Goal: Task Accomplishment & Management: Complete application form

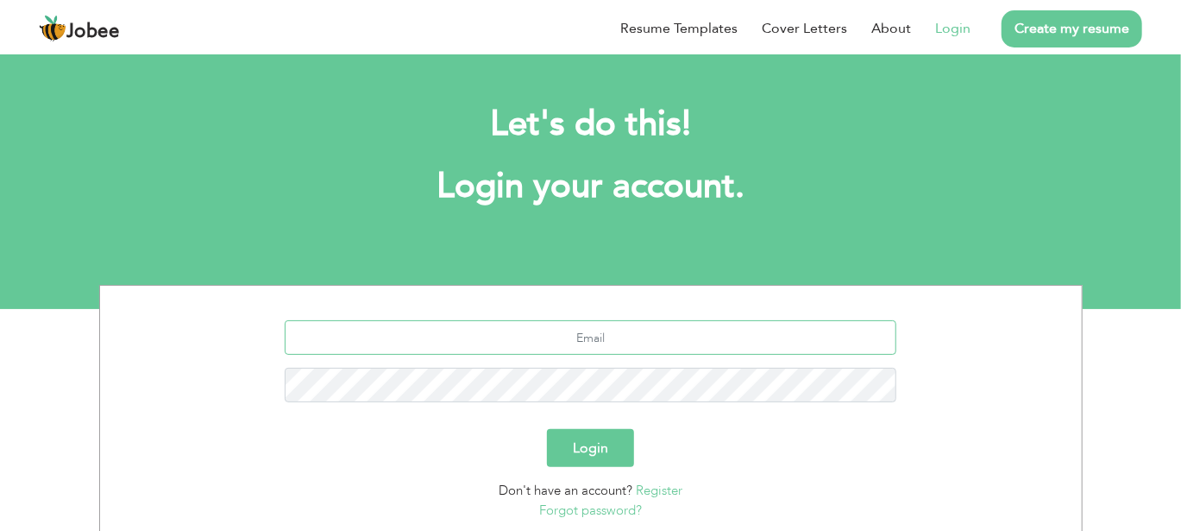
click at [567, 350] on input "text" at bounding box center [591, 337] width 612 height 35
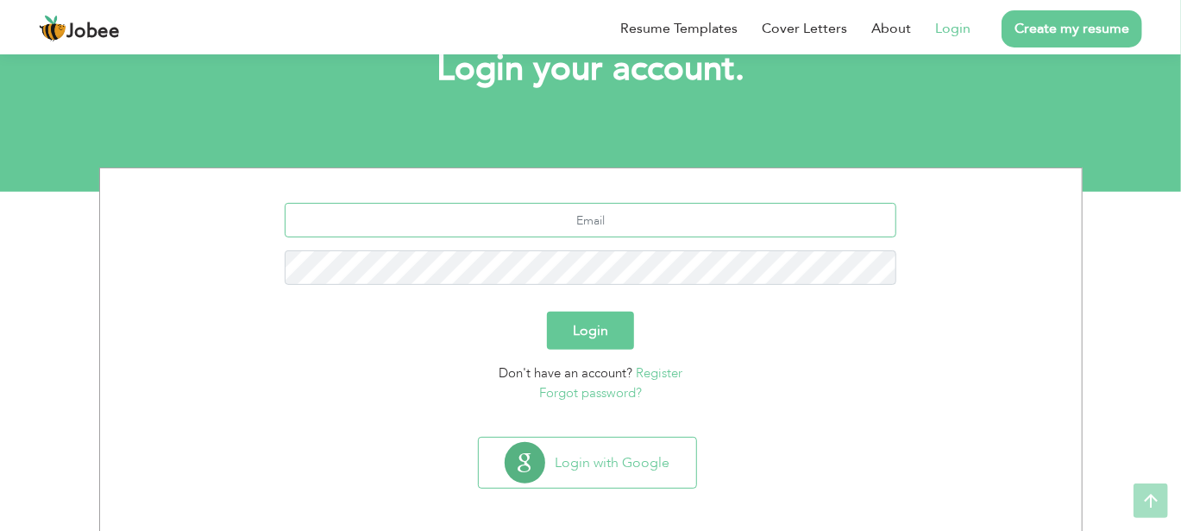
scroll to position [122, 0]
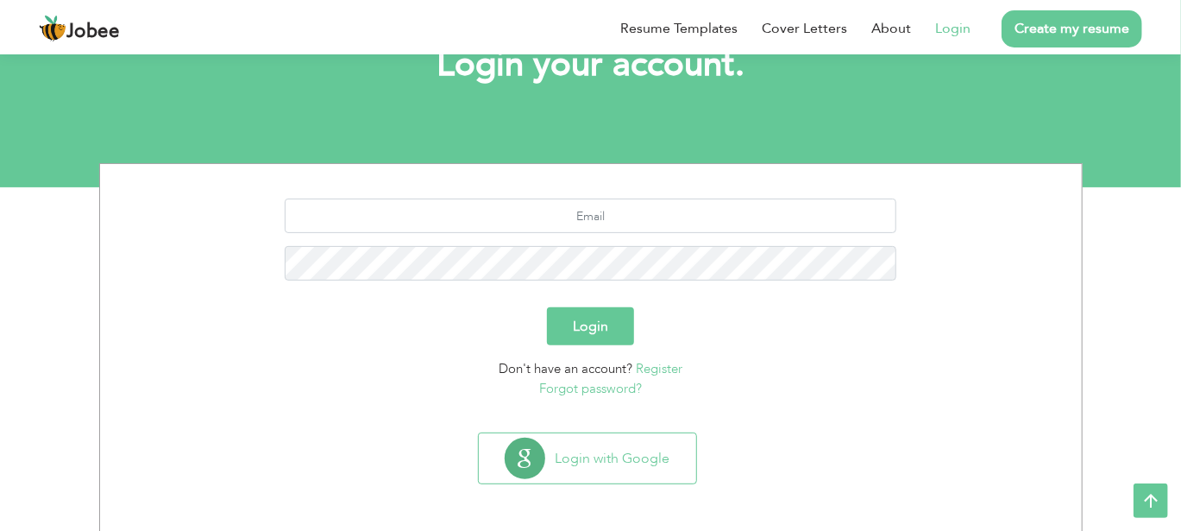
click at [654, 365] on link "Register" at bounding box center [659, 368] width 47 height 17
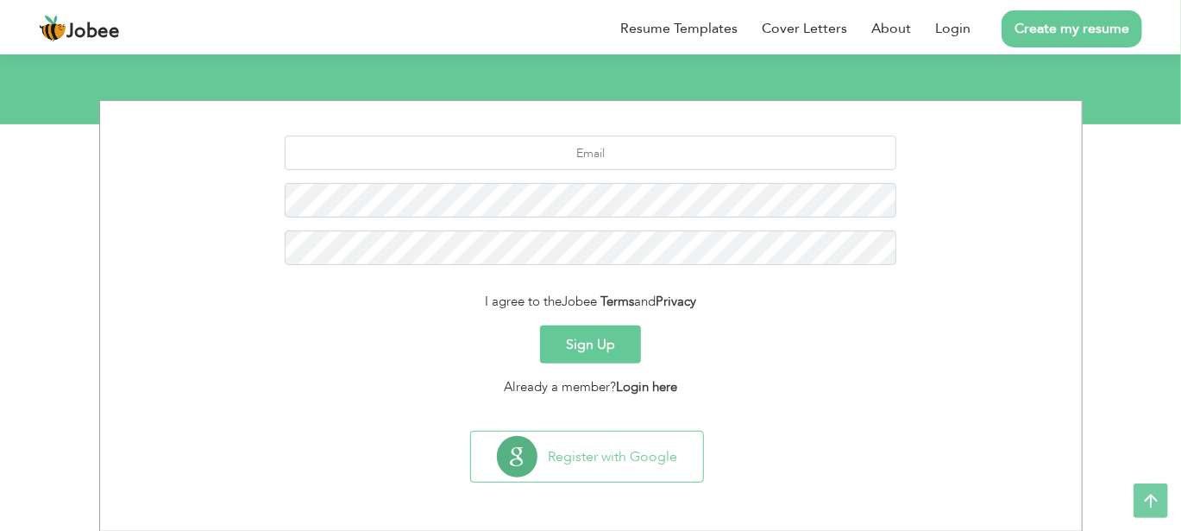
scroll to position [184, 0]
click at [596, 179] on div at bounding box center [591, 207] width 956 height 142
click at [602, 166] on input "text" at bounding box center [591, 153] width 612 height 35
type input "[EMAIL_ADDRESS][DOMAIN_NAME]"
click at [587, 340] on button "Sign Up" at bounding box center [590, 345] width 101 height 38
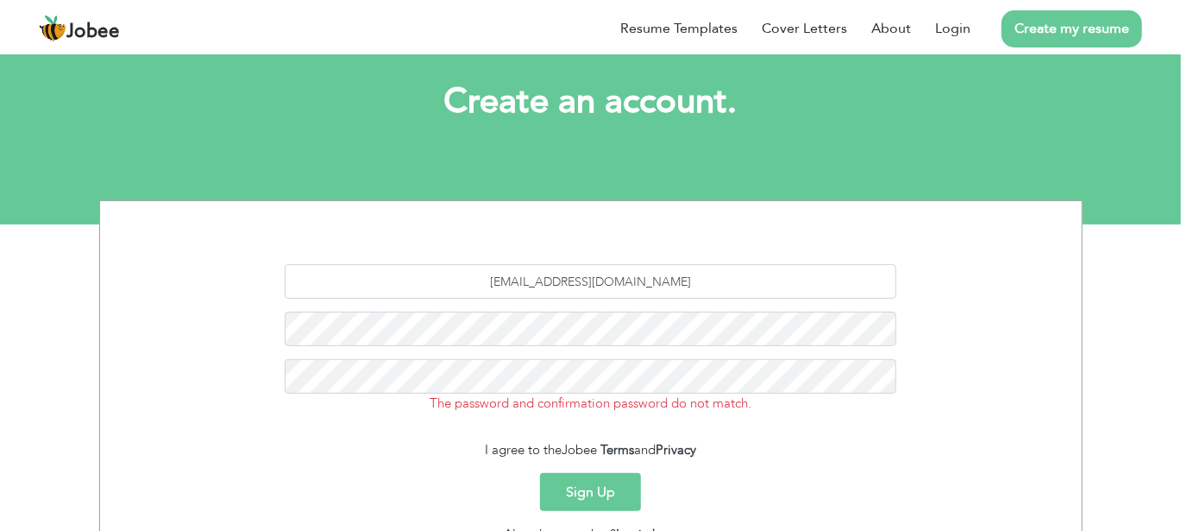
scroll to position [86, 0]
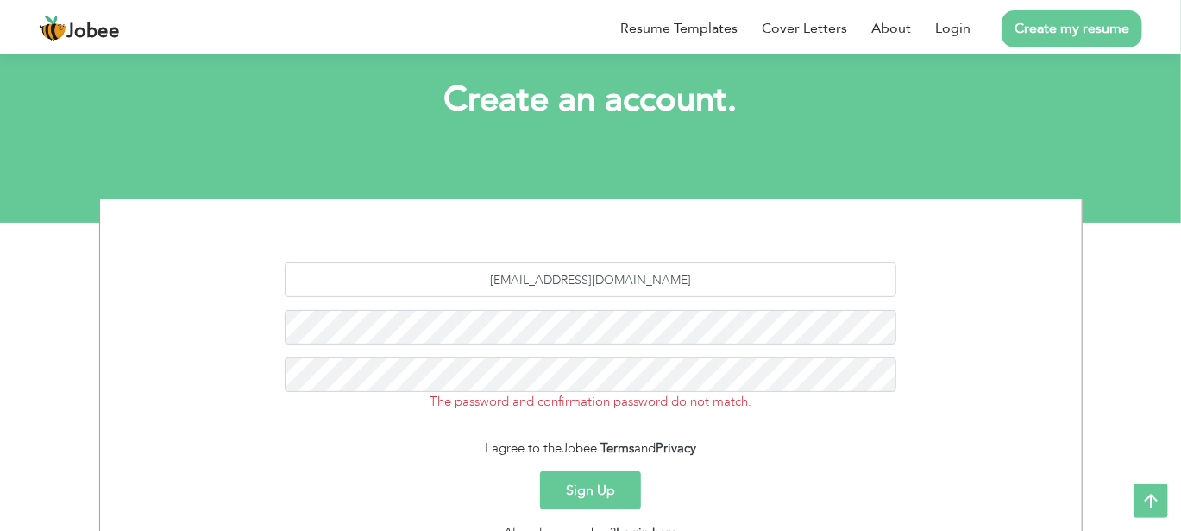
click at [591, 500] on button "Sign Up" at bounding box center [590, 490] width 101 height 38
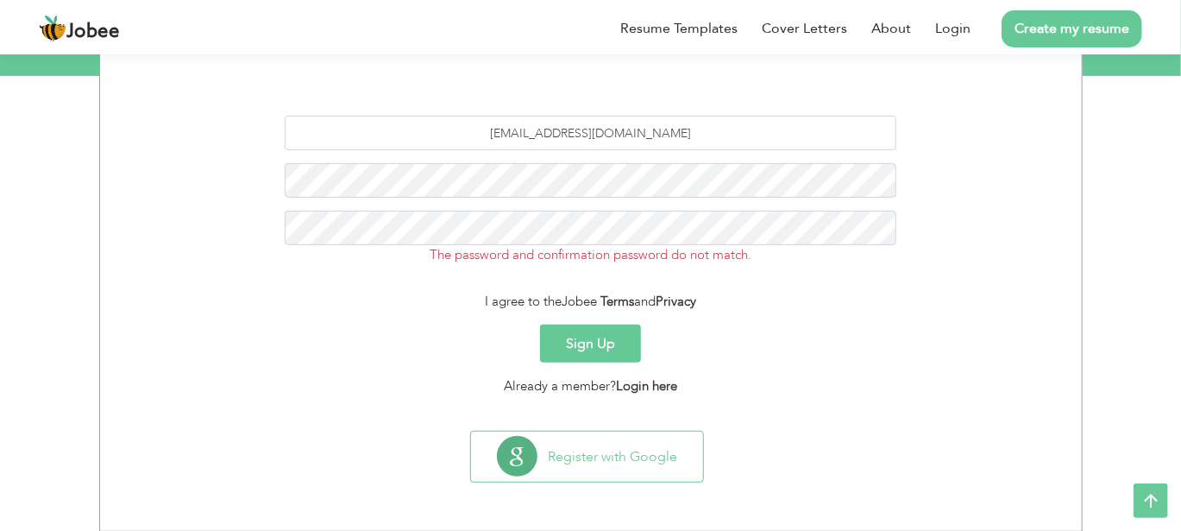
scroll to position [231, 0]
click at [540, 326] on button "Sign Up" at bounding box center [590, 345] width 101 height 38
click at [596, 335] on button "Sign Up" at bounding box center [590, 345] width 101 height 38
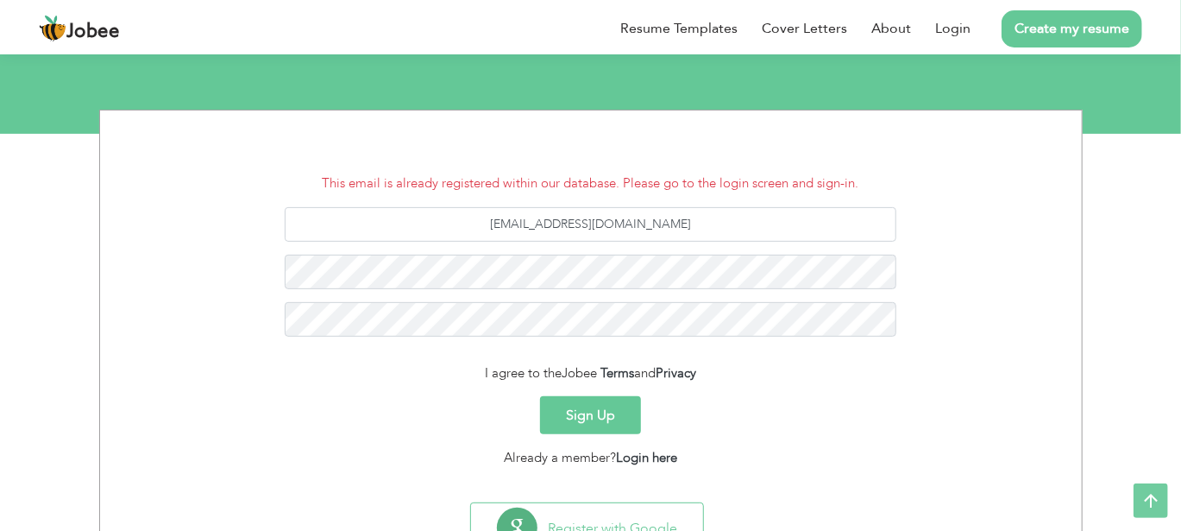
scroll to position [176, 0]
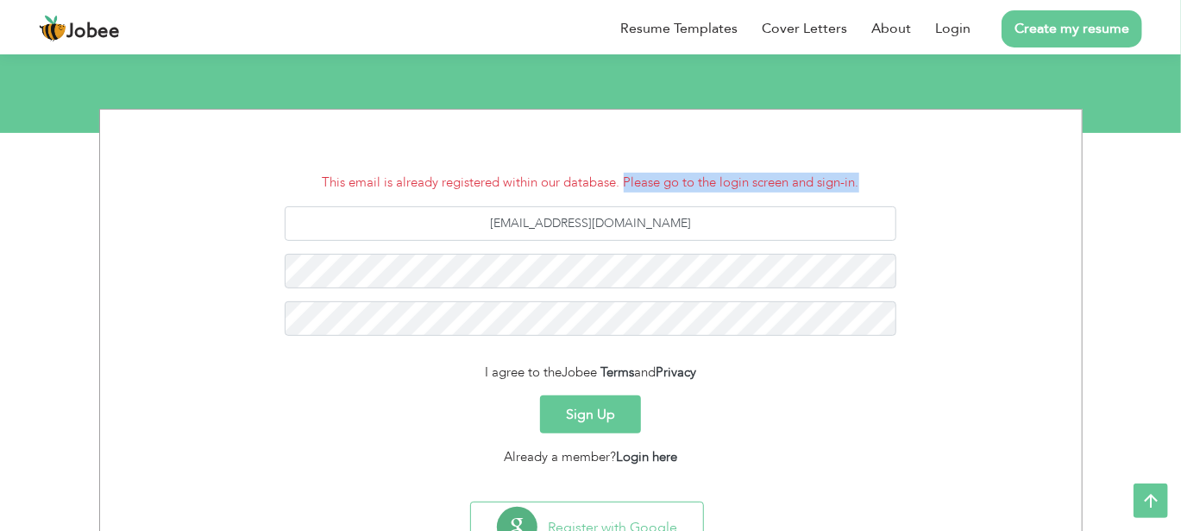
drag, startPoint x: 625, startPoint y: 181, endPoint x: 883, endPoint y: 184, distance: 258.8
click at [883, 184] on li "This email is already registered within our database. Please go to the login sc…" at bounding box center [591, 183] width 956 height 20
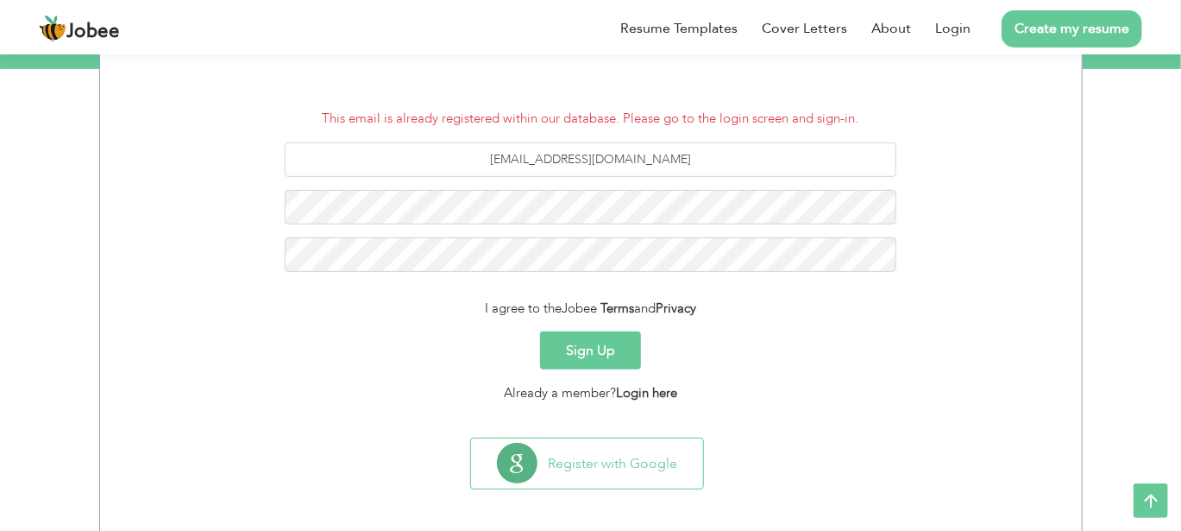
scroll to position [246, 0]
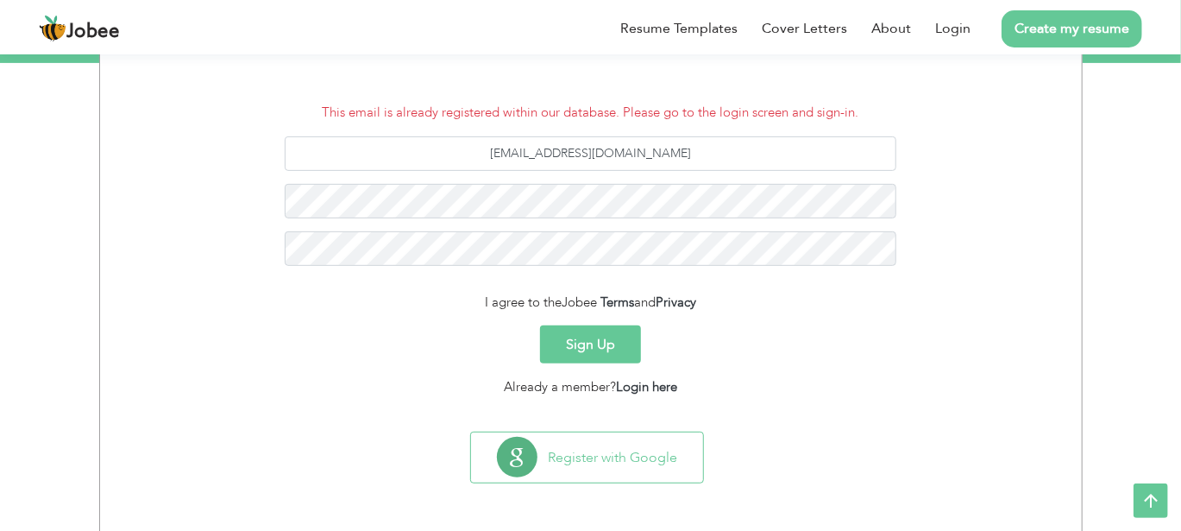
click at [611, 322] on form "This email is already registered within our database. Please go to the login sc…" at bounding box center [591, 250] width 956 height 294
click at [606, 342] on button "Sign Up" at bounding box center [590, 344] width 101 height 38
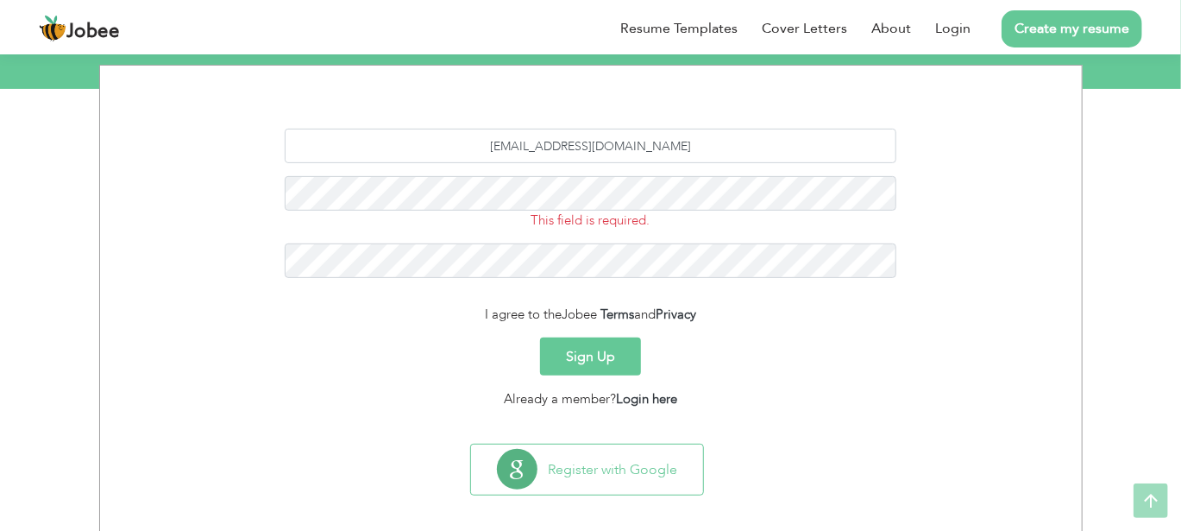
scroll to position [231, 0]
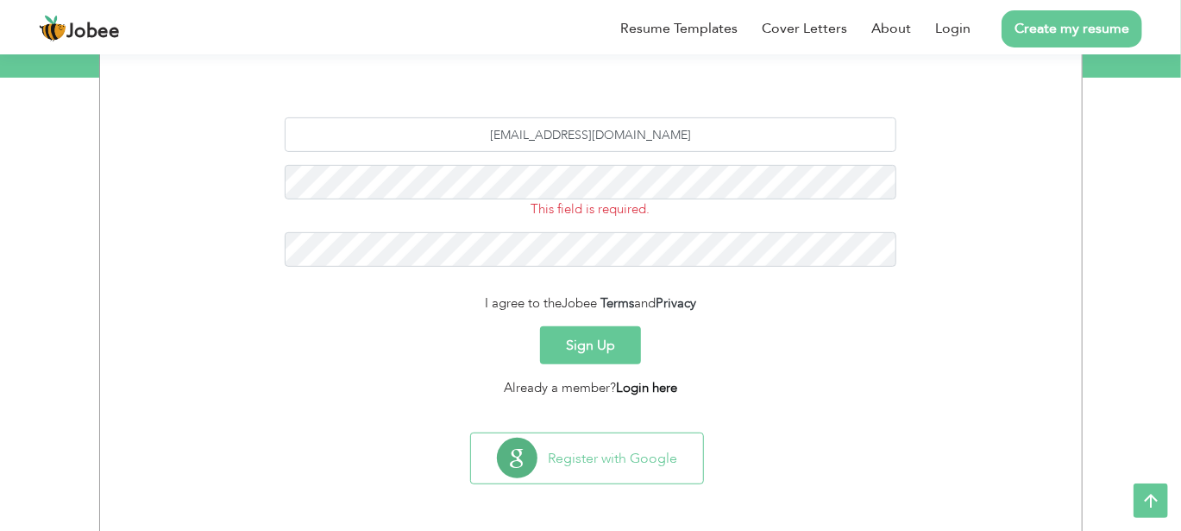
click at [652, 380] on link "Login here" at bounding box center [646, 387] width 61 height 17
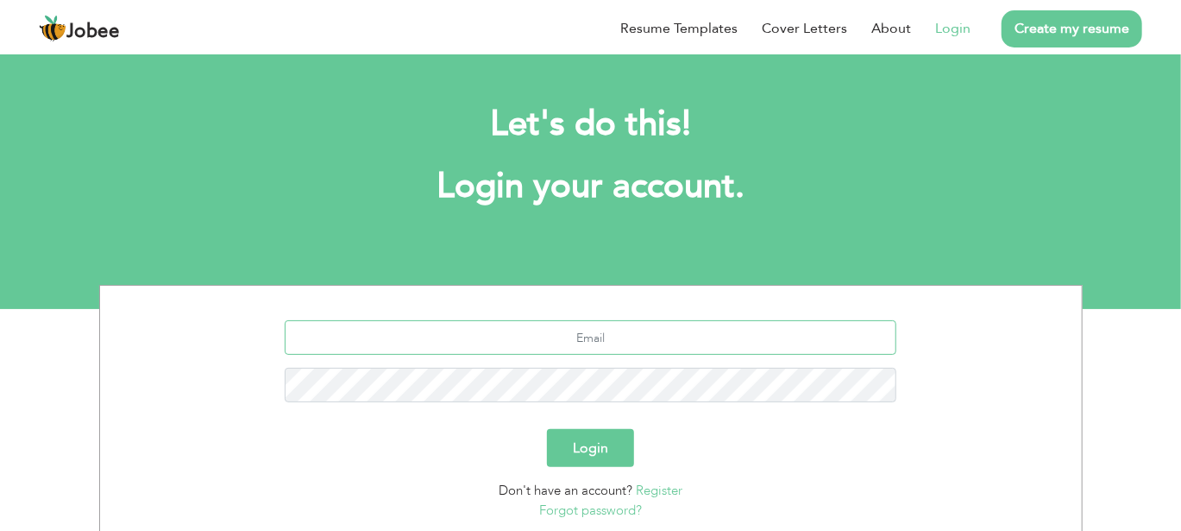
click at [616, 346] on input "text" at bounding box center [591, 337] width 612 height 35
type input "[EMAIL_ADDRESS][DOMAIN_NAME]"
click at [574, 513] on link "Forgot password?" at bounding box center [590, 509] width 103 height 17
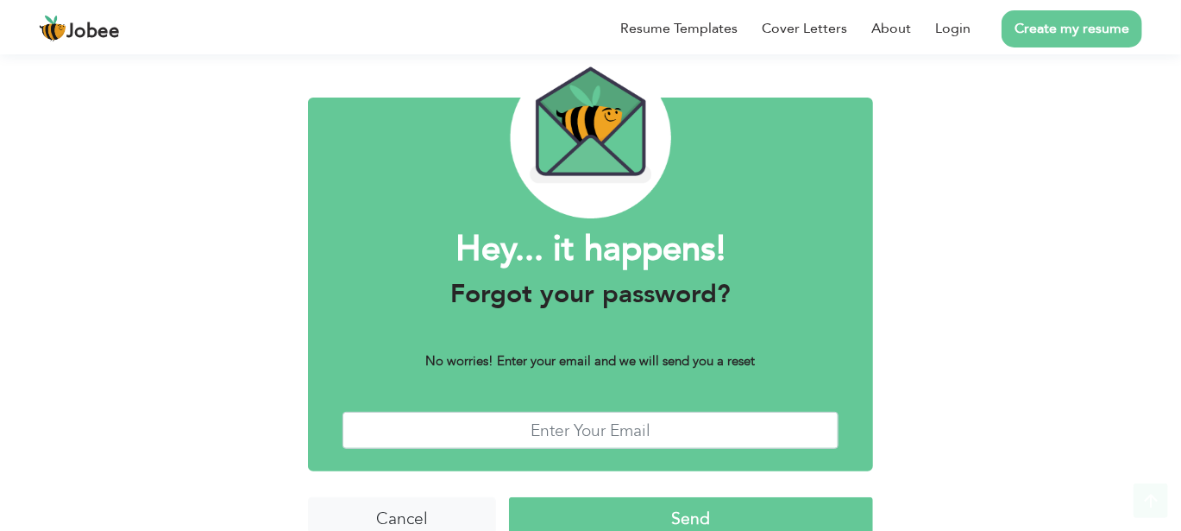
scroll to position [92, 0]
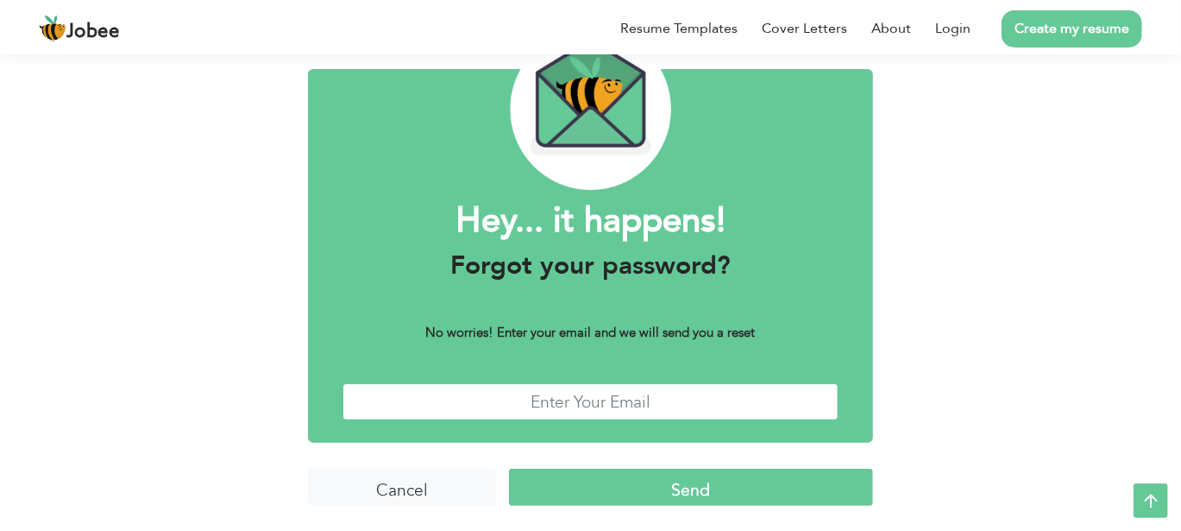
click at [588, 399] on input "text" at bounding box center [590, 401] width 496 height 37
type input "[EMAIL_ADDRESS][DOMAIN_NAME]"
click at [572, 475] on input "Send" at bounding box center [690, 486] width 363 height 37
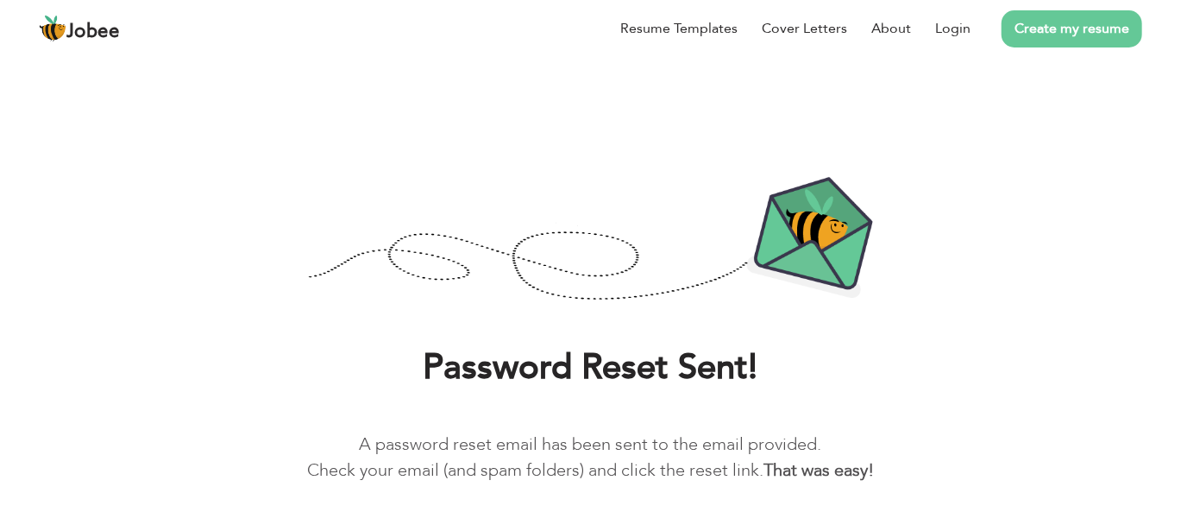
scroll to position [56, 0]
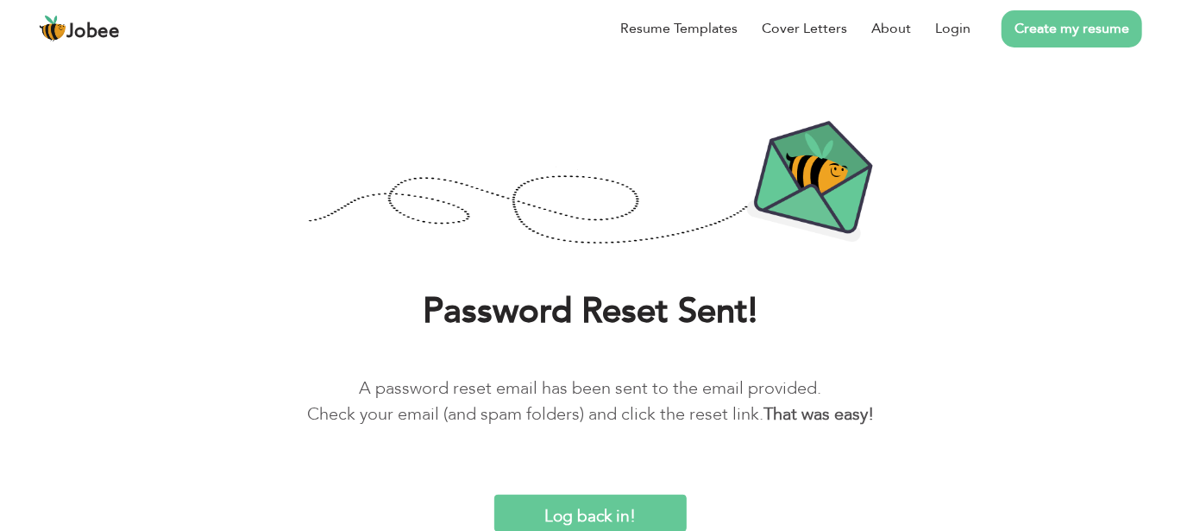
click at [561, 510] on input "Log back in!" at bounding box center [590, 512] width 192 height 37
click at [505, 513] on input "Log back in!" at bounding box center [590, 512] width 192 height 37
click at [615, 494] on div "Password Reset Sent! A password reset email has been sent to the email provided…" at bounding box center [590, 305] width 1181 height 453
click at [615, 494] on input "Log back in!" at bounding box center [590, 512] width 192 height 37
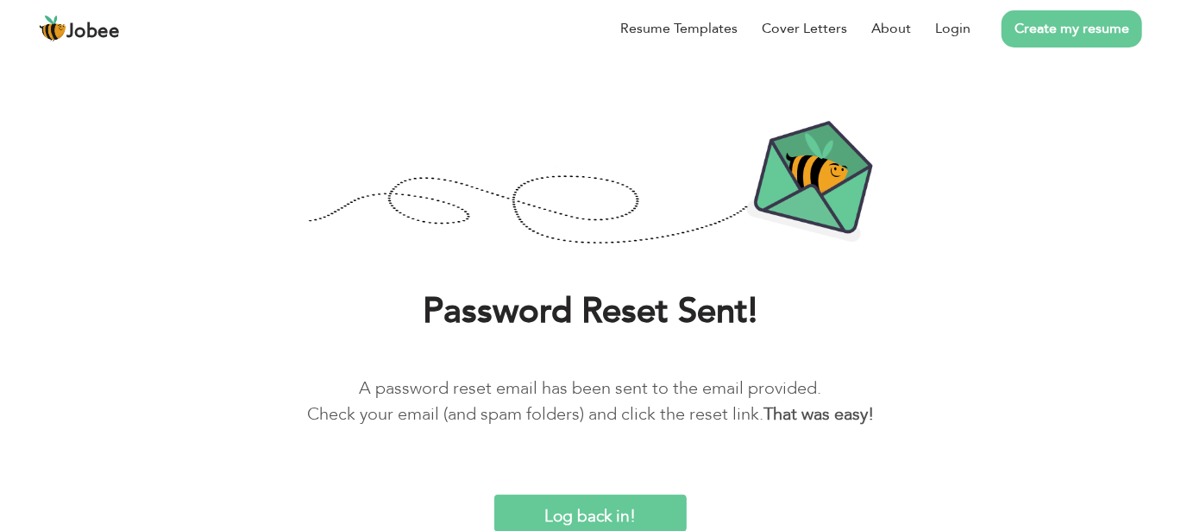
click at [615, 494] on input "Log back in!" at bounding box center [590, 512] width 192 height 37
click at [603, 515] on input "Log back in!" at bounding box center [590, 512] width 192 height 37
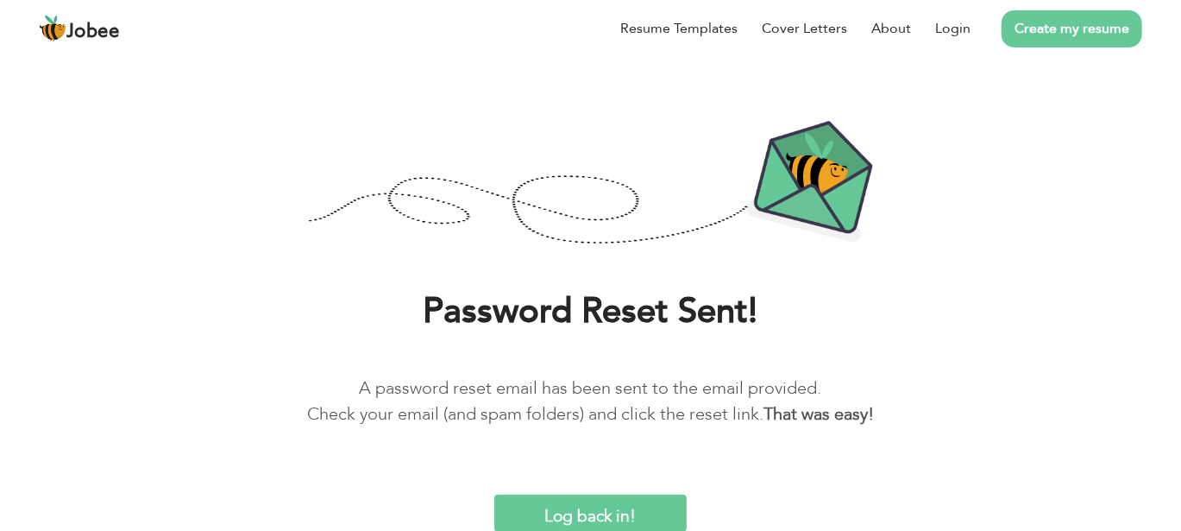
click at [603, 515] on input "Log back in!" at bounding box center [590, 512] width 192 height 37
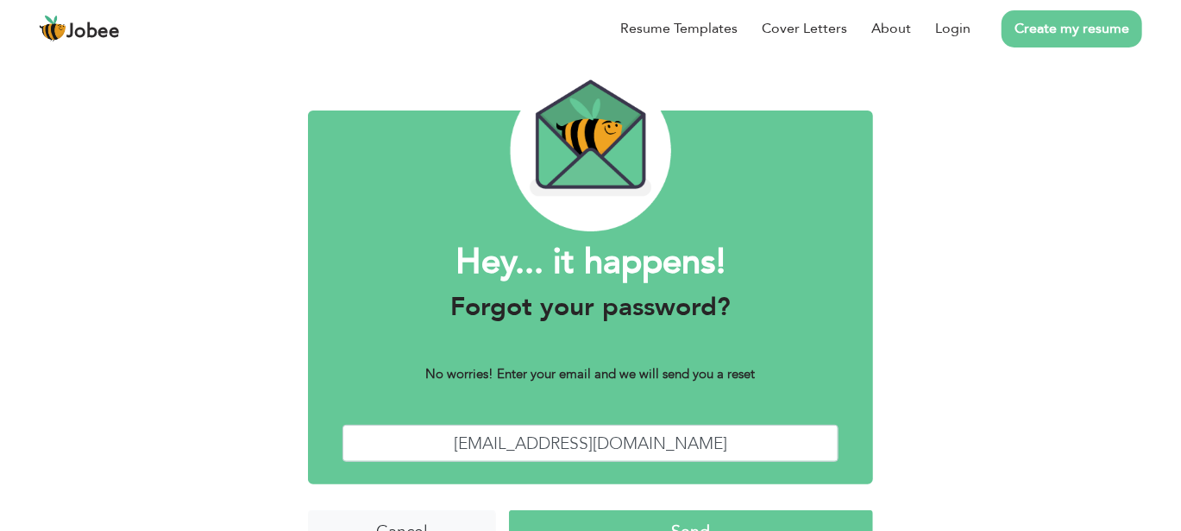
scroll to position [92, 0]
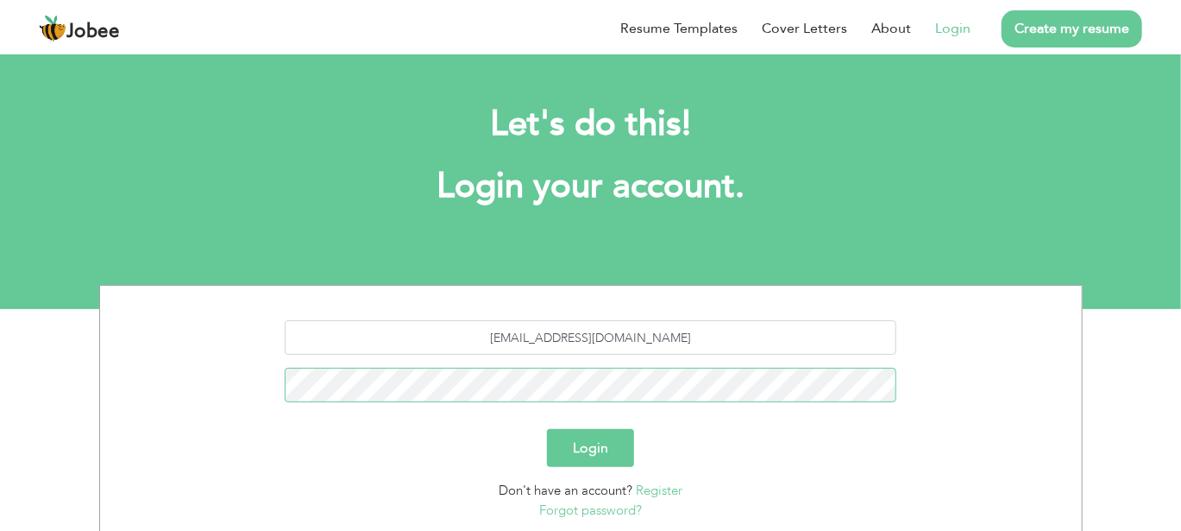
click at [547, 429] on button "Login" at bounding box center [590, 448] width 87 height 38
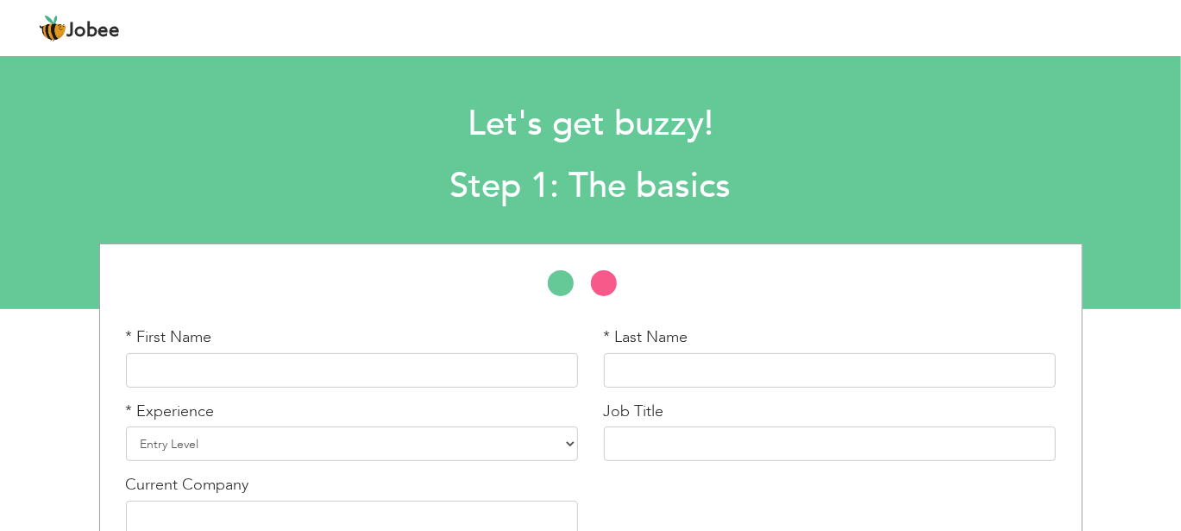
scroll to position [94, 0]
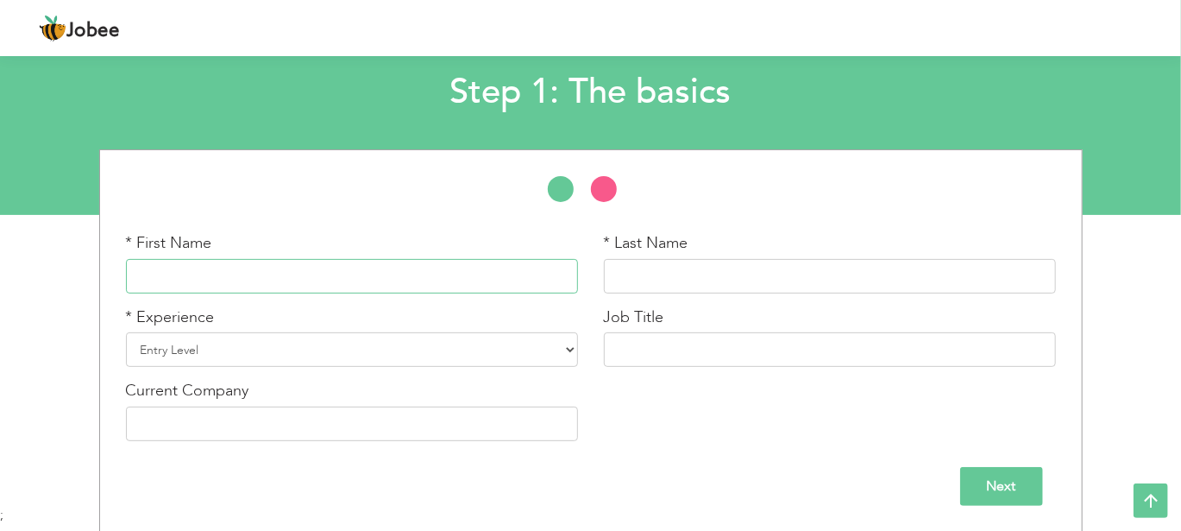
click at [378, 272] on input "text" at bounding box center [352, 276] width 452 height 35
type input "Nimarta"
type input "Athwani"
type input "NO company"
click at [322, 350] on select "Entry Level Less than 1 Year 1 Year 2 Years 3 Years 4 Years 5 Years 6 Years 7 Y…" at bounding box center [352, 349] width 452 height 35
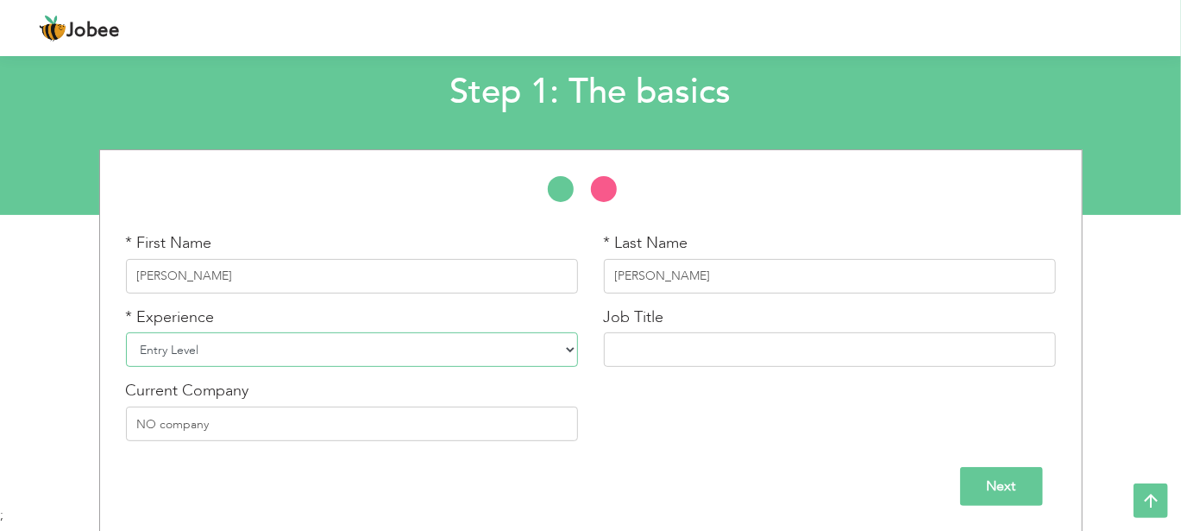
click at [126, 332] on select "Entry Level Less than 1 Year 1 Year 2 Years 3 Years 4 Years 5 Years 6 Years 7 Y…" at bounding box center [352, 349] width 452 height 35
click at [685, 354] on input "text" at bounding box center [830, 349] width 452 height 35
type input "Software Developer"
click at [513, 419] on input "NO company" at bounding box center [352, 423] width 452 height 35
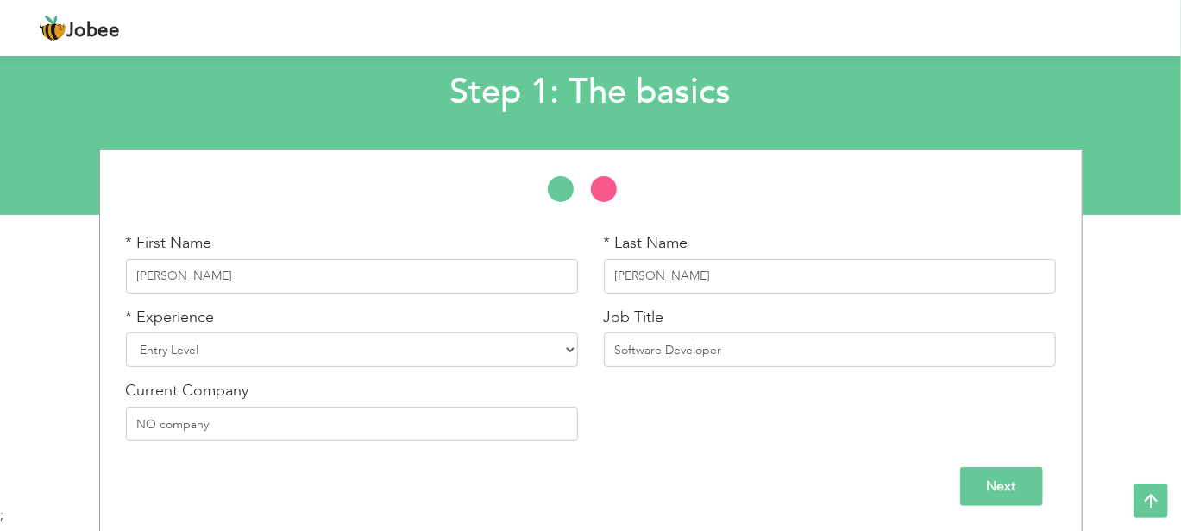
click at [989, 492] on input "Next" at bounding box center [1001, 486] width 83 height 39
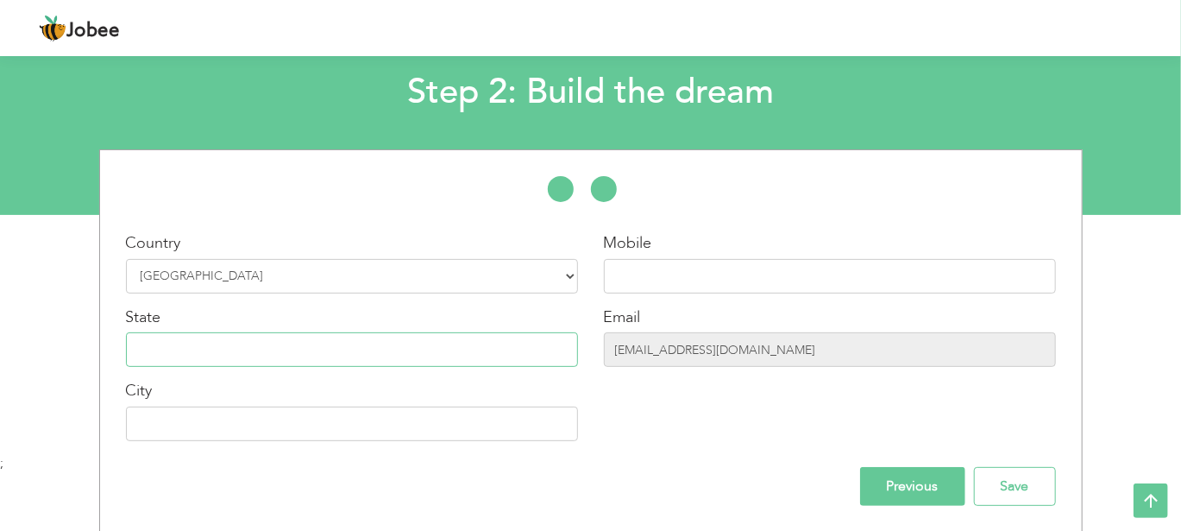
click at [448, 346] on input "text" at bounding box center [352, 349] width 452 height 35
type input "Sindh"
click at [422, 425] on input "text" at bounding box center [352, 423] width 452 height 35
type input "[GEOGRAPHIC_DATA]"
type input "03107393540"
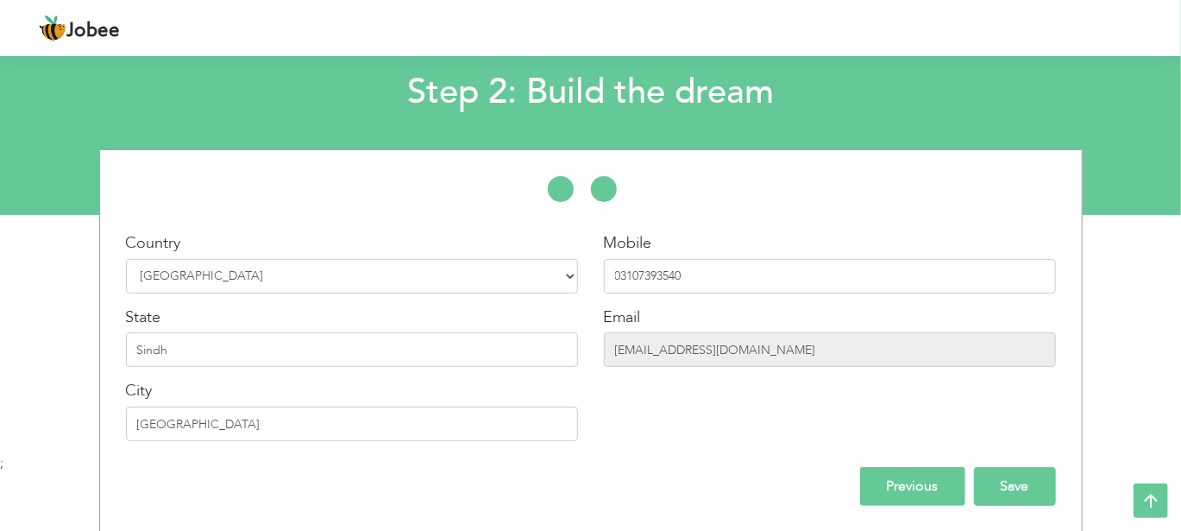
click at [982, 476] on input "Save" at bounding box center [1015, 486] width 82 height 39
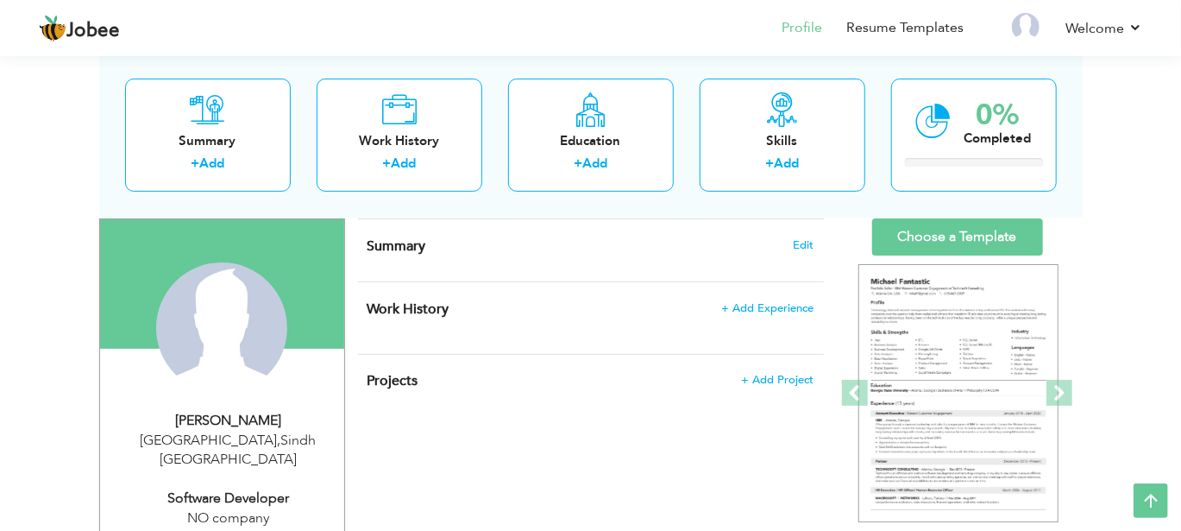
scroll to position [111, 0]
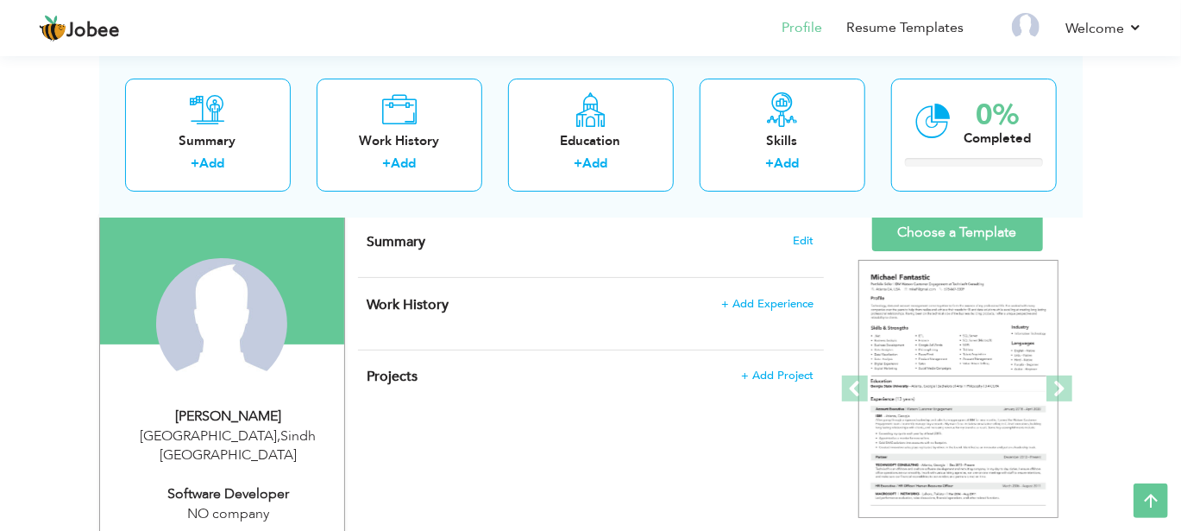
click at [757, 341] on div "Work History + Add Experience × Work History * Job Title Company Duration" at bounding box center [591, 314] width 466 height 72
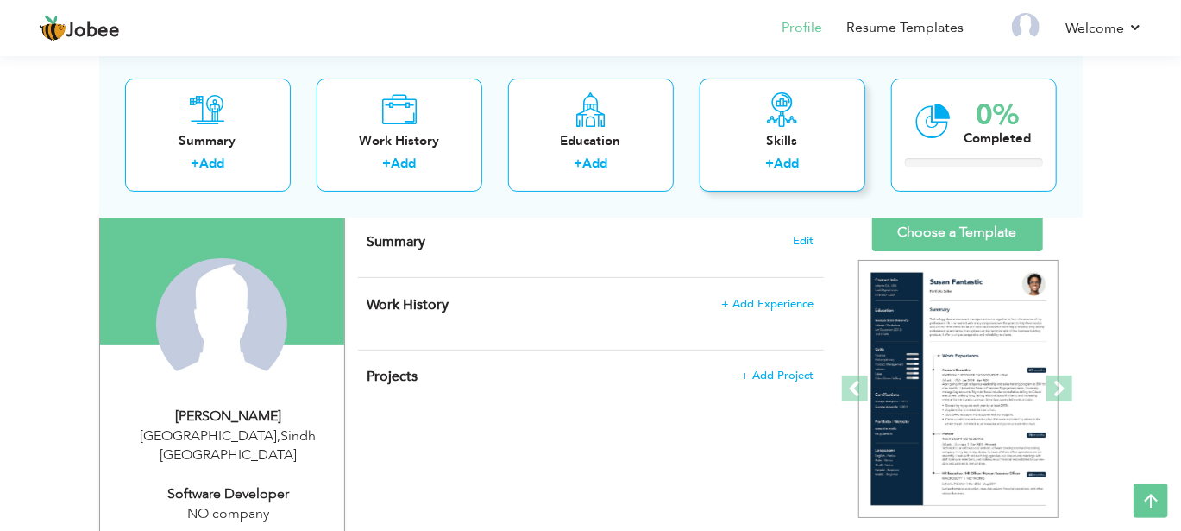
click at [762, 136] on div "Skills" at bounding box center [782, 140] width 138 height 18
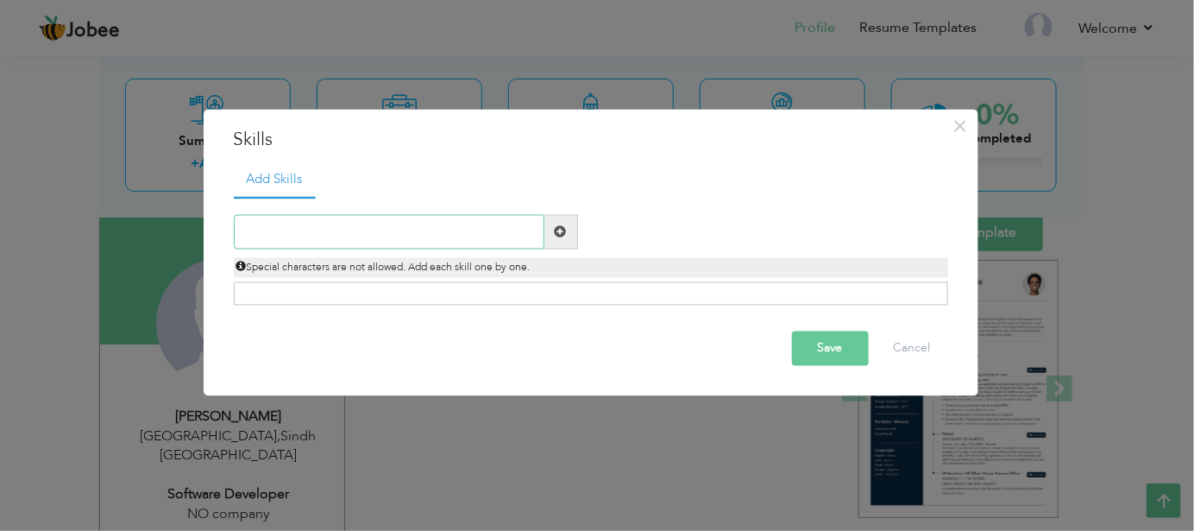
click at [407, 225] on input "text" at bounding box center [389, 232] width 311 height 35
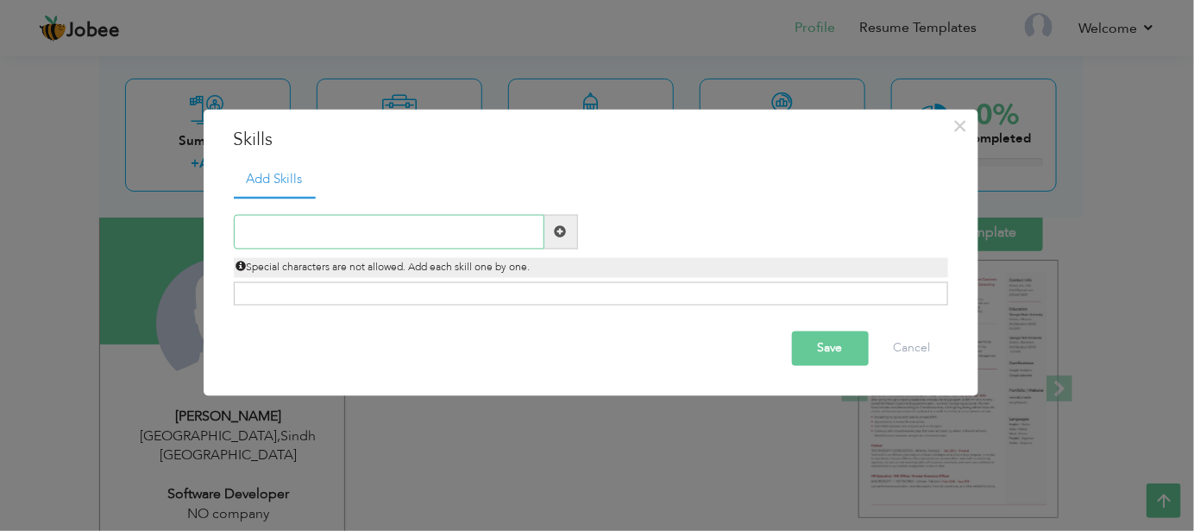
type input "j"
type input "python"
click at [573, 235] on span at bounding box center [561, 232] width 34 height 35
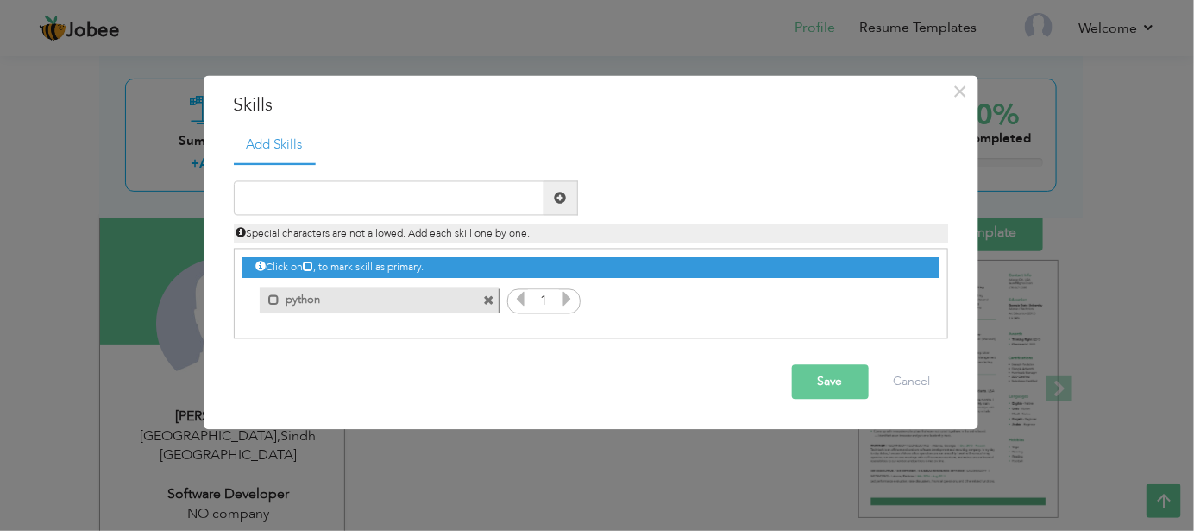
click at [838, 383] on button "Save" at bounding box center [830, 382] width 77 height 35
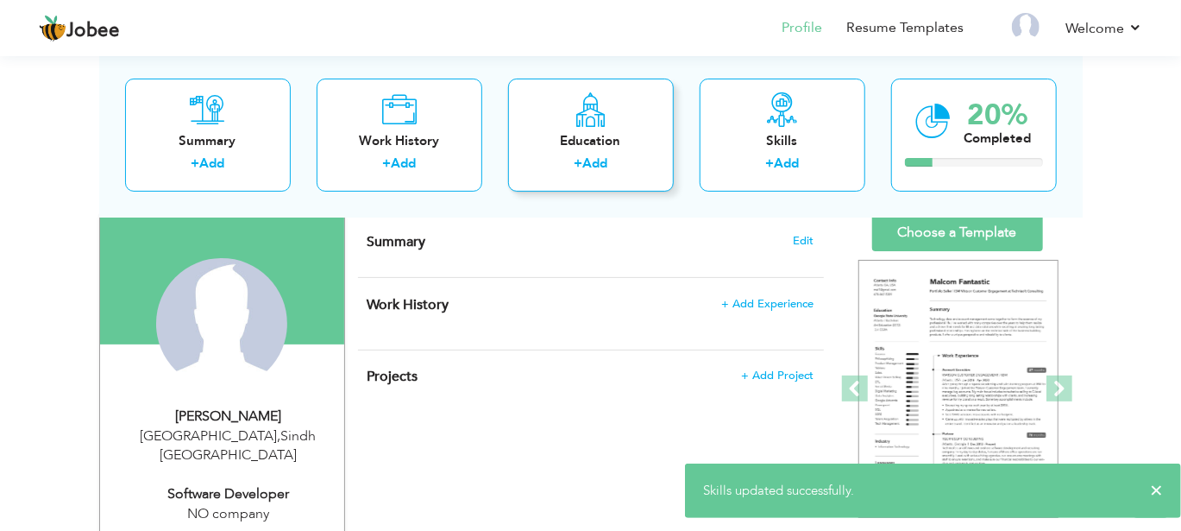
click at [585, 142] on div "Education" at bounding box center [591, 140] width 138 height 18
radio input "true"
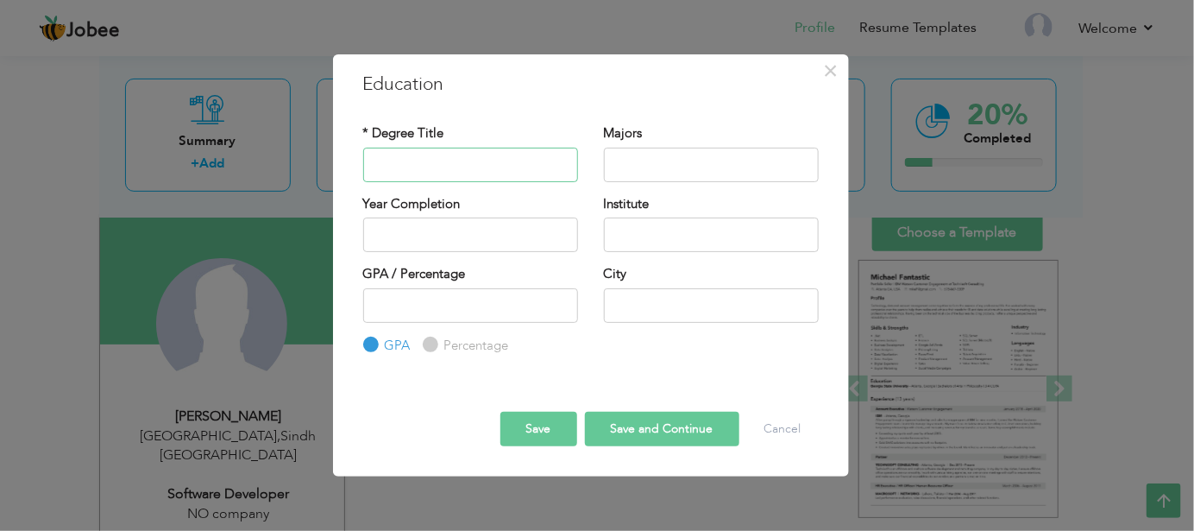
click at [488, 165] on input "text" at bounding box center [470, 165] width 215 height 35
type input "B"
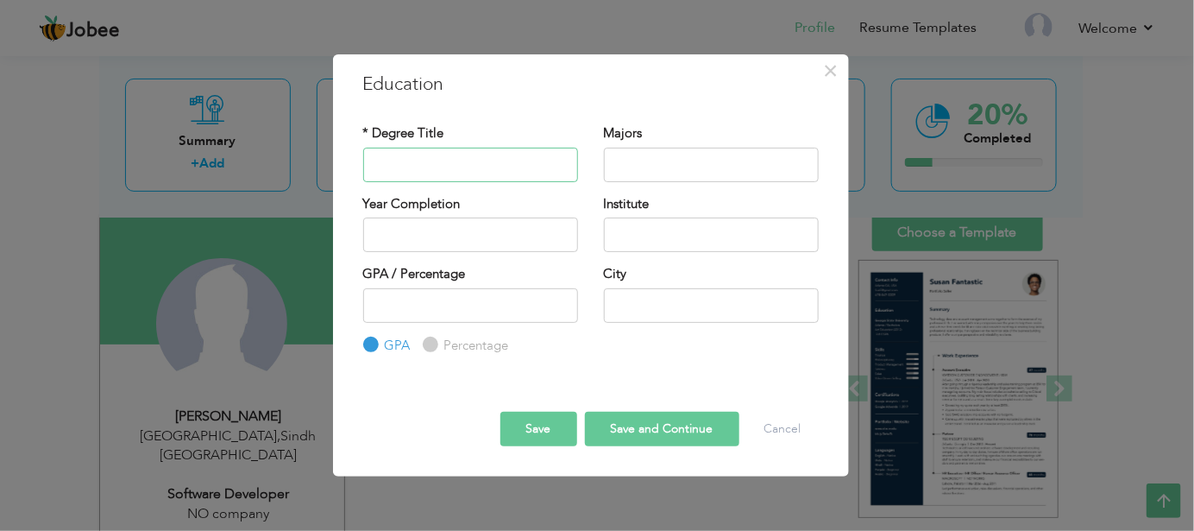
click at [488, 165] on input "text" at bounding box center [470, 165] width 215 height 35
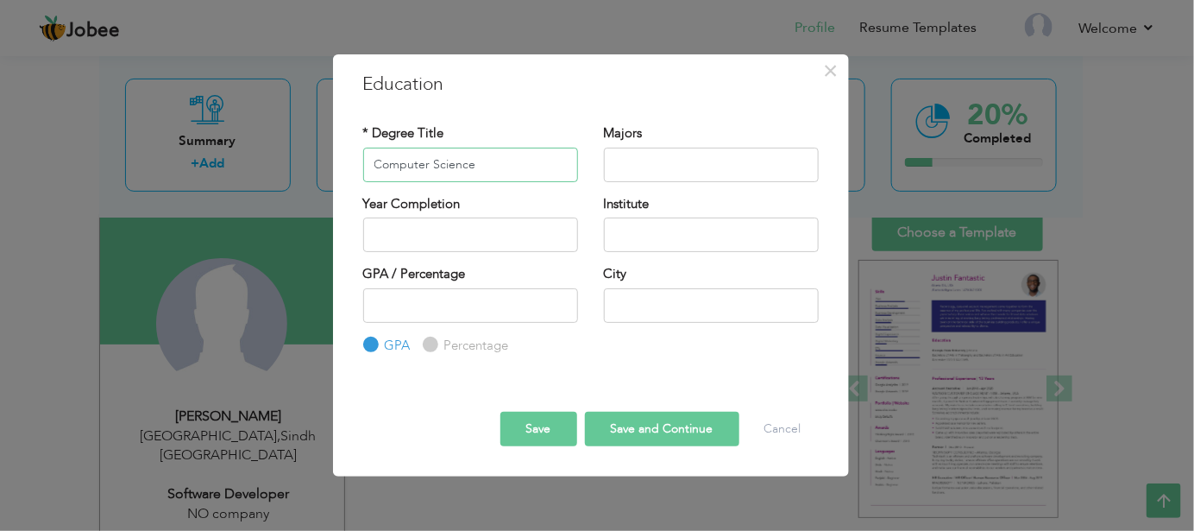
type input "Computer Science"
click at [645, 169] on input "text" at bounding box center [711, 165] width 215 height 35
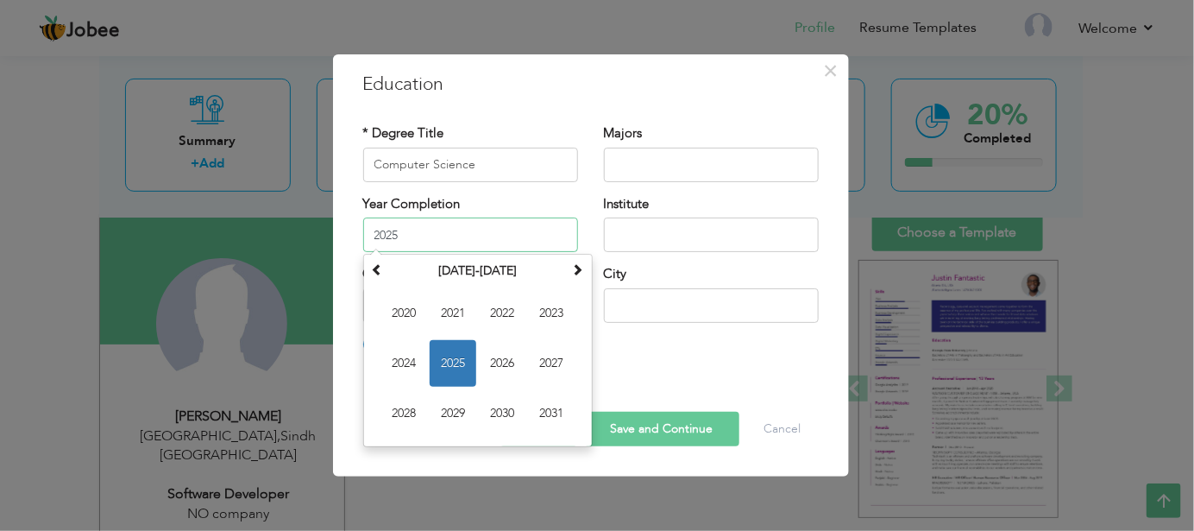
click at [508, 235] on input "2025" at bounding box center [470, 234] width 215 height 35
click at [510, 354] on span "2026" at bounding box center [502, 363] width 47 height 47
type input "2026"
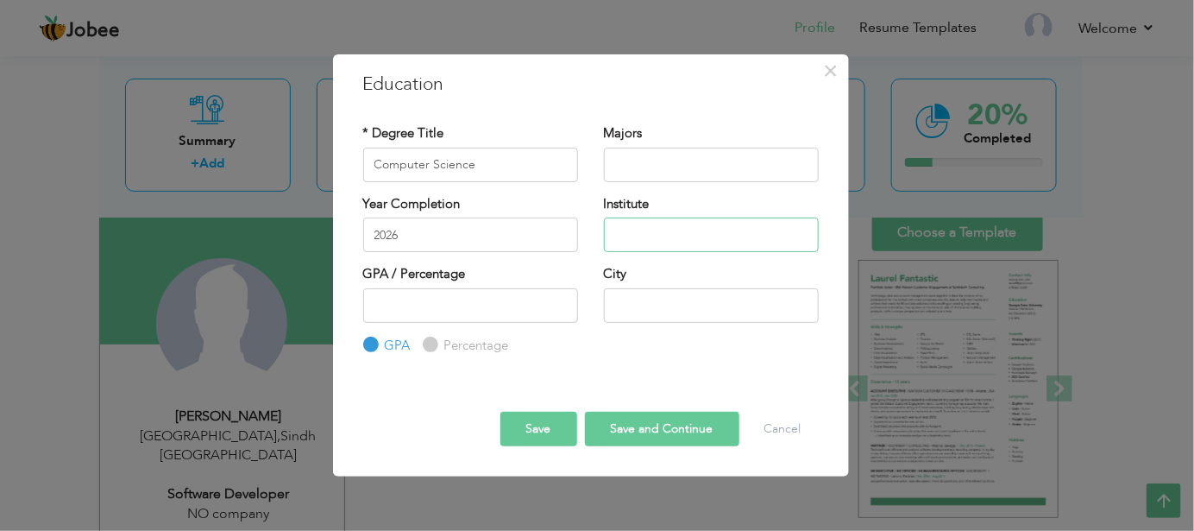
click at [671, 240] on input "text" at bounding box center [711, 234] width 215 height 35
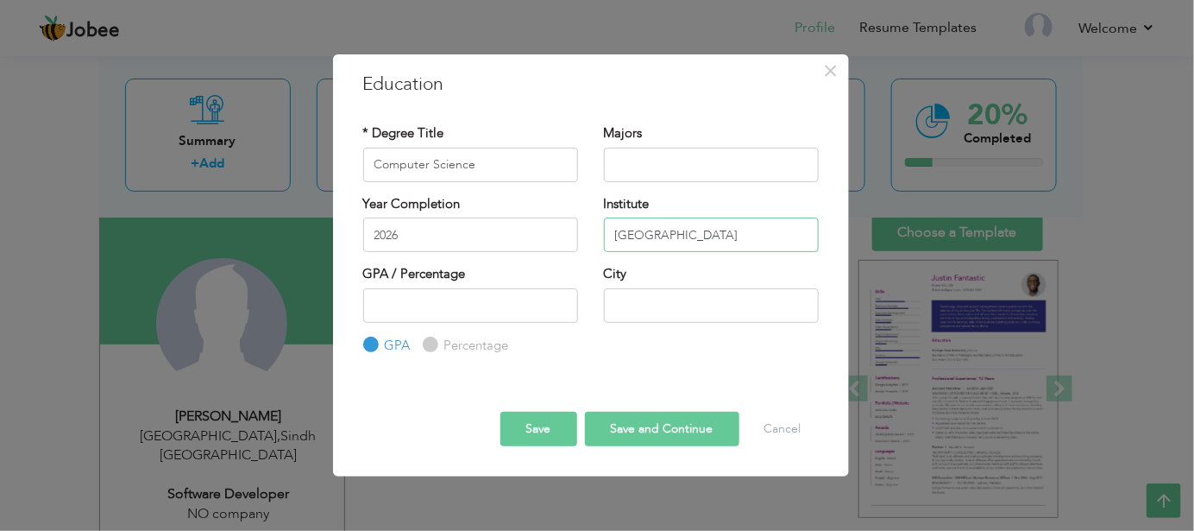
type input "[GEOGRAPHIC_DATA]"
click at [654, 307] on input "text" at bounding box center [711, 305] width 215 height 35
type input "[GEOGRAPHIC_DATA]"
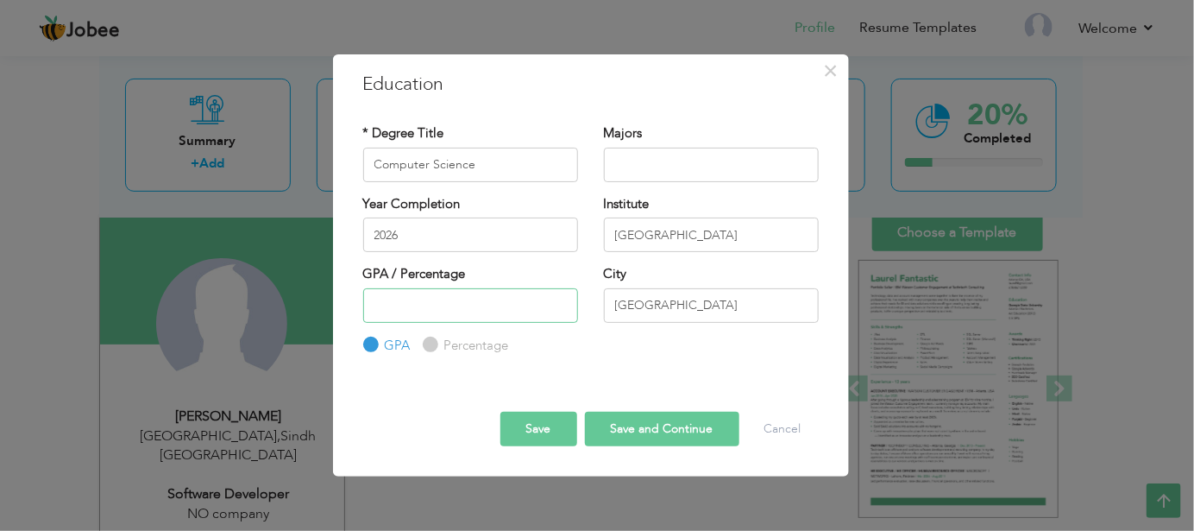
click at [514, 309] on input "number" at bounding box center [470, 305] width 215 height 35
click at [631, 423] on button "Save and Continue" at bounding box center [662, 428] width 154 height 35
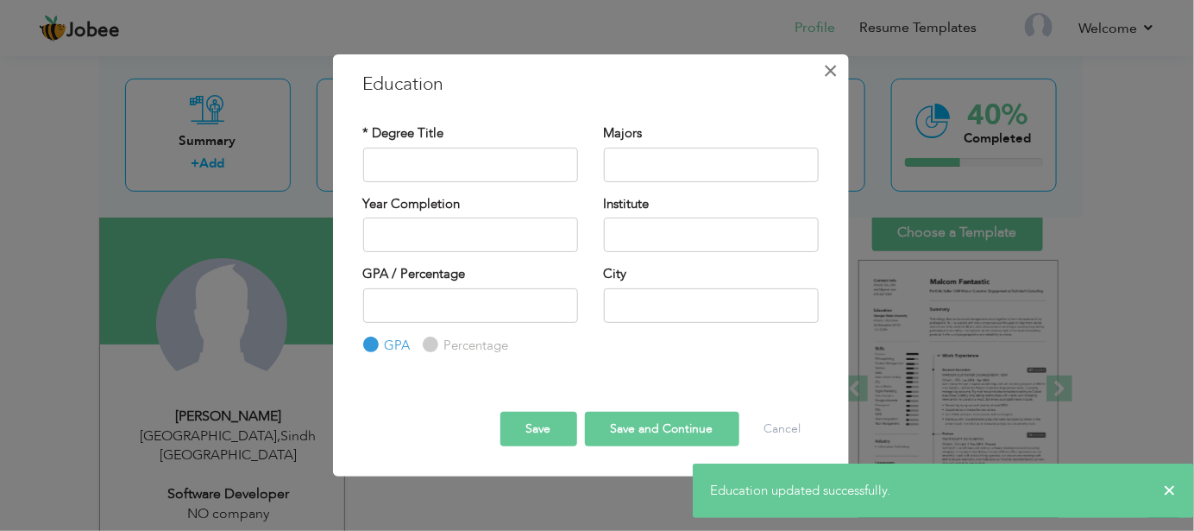
click at [830, 71] on span "×" at bounding box center [830, 70] width 15 height 31
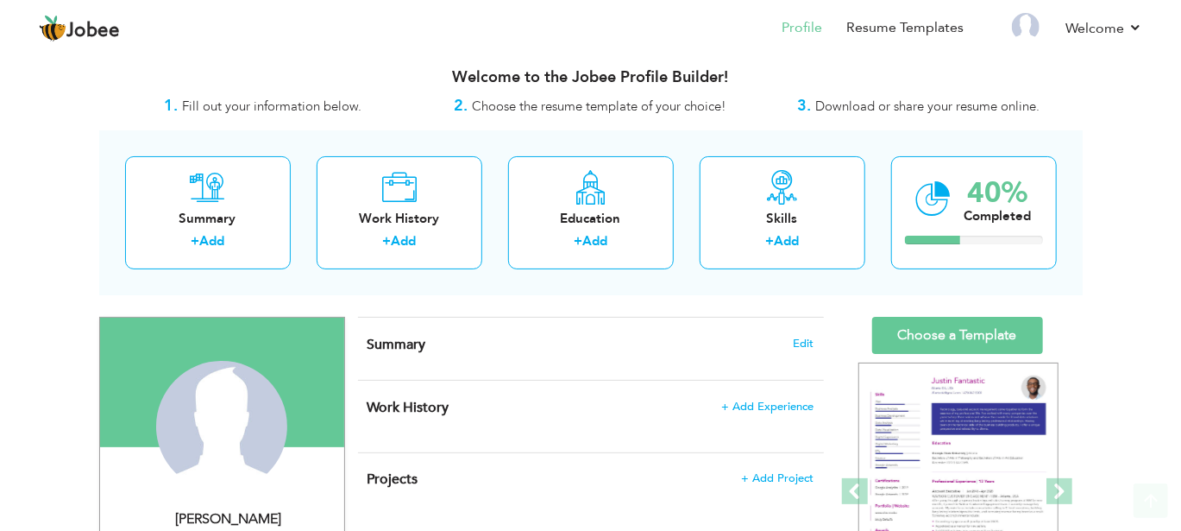
scroll to position [0, 0]
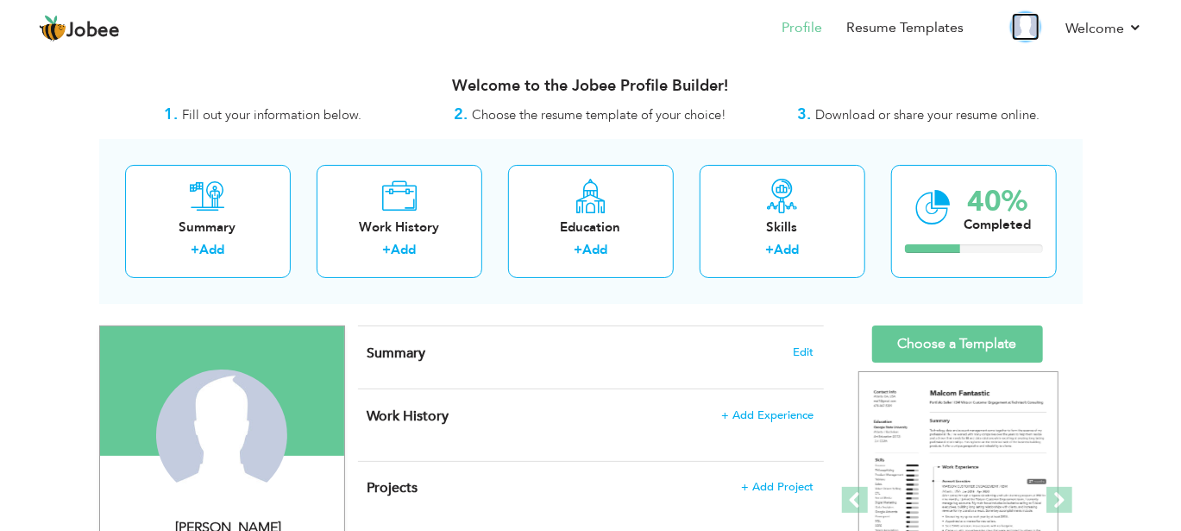
click at [1021, 31] on img at bounding box center [1026, 27] width 28 height 28
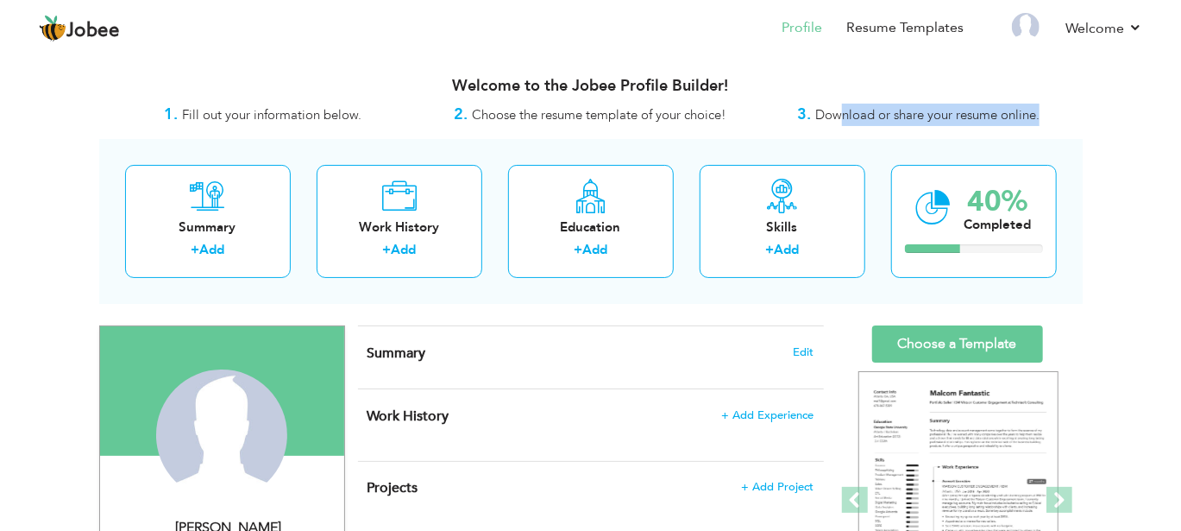
drag, startPoint x: 837, startPoint y: 115, endPoint x: 1056, endPoint y: 113, distance: 219.1
click at [1056, 113] on div "3. Download or share your resume online." at bounding box center [919, 115] width 328 height 22
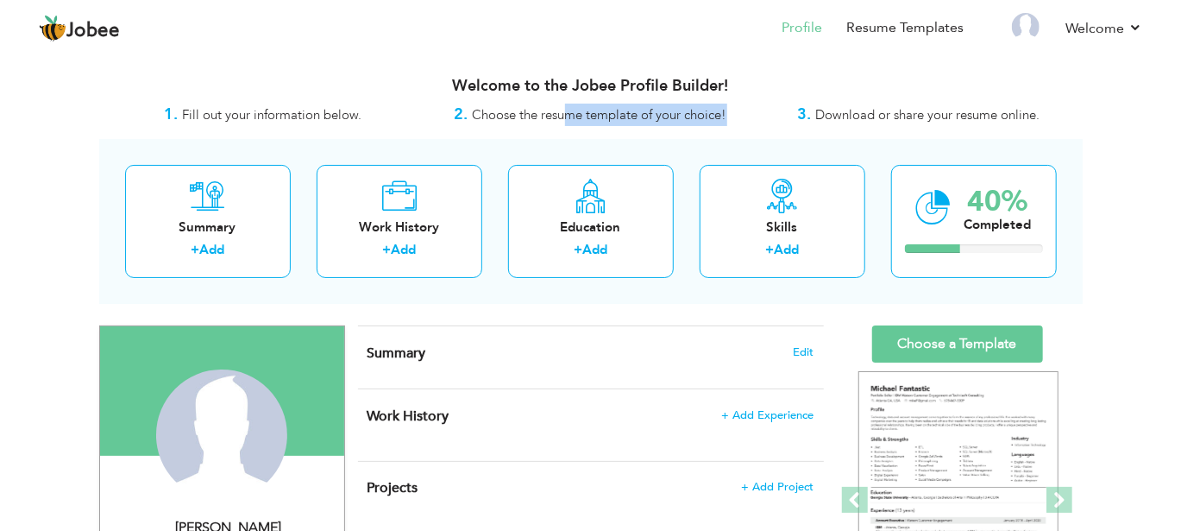
drag, startPoint x: 563, startPoint y: 121, endPoint x: 752, endPoint y: 112, distance: 189.1
click at [752, 112] on div "2. Choose the resume template of your choice!" at bounding box center [591, 115] width 328 height 22
